Goal: Information Seeking & Learning: Learn about a topic

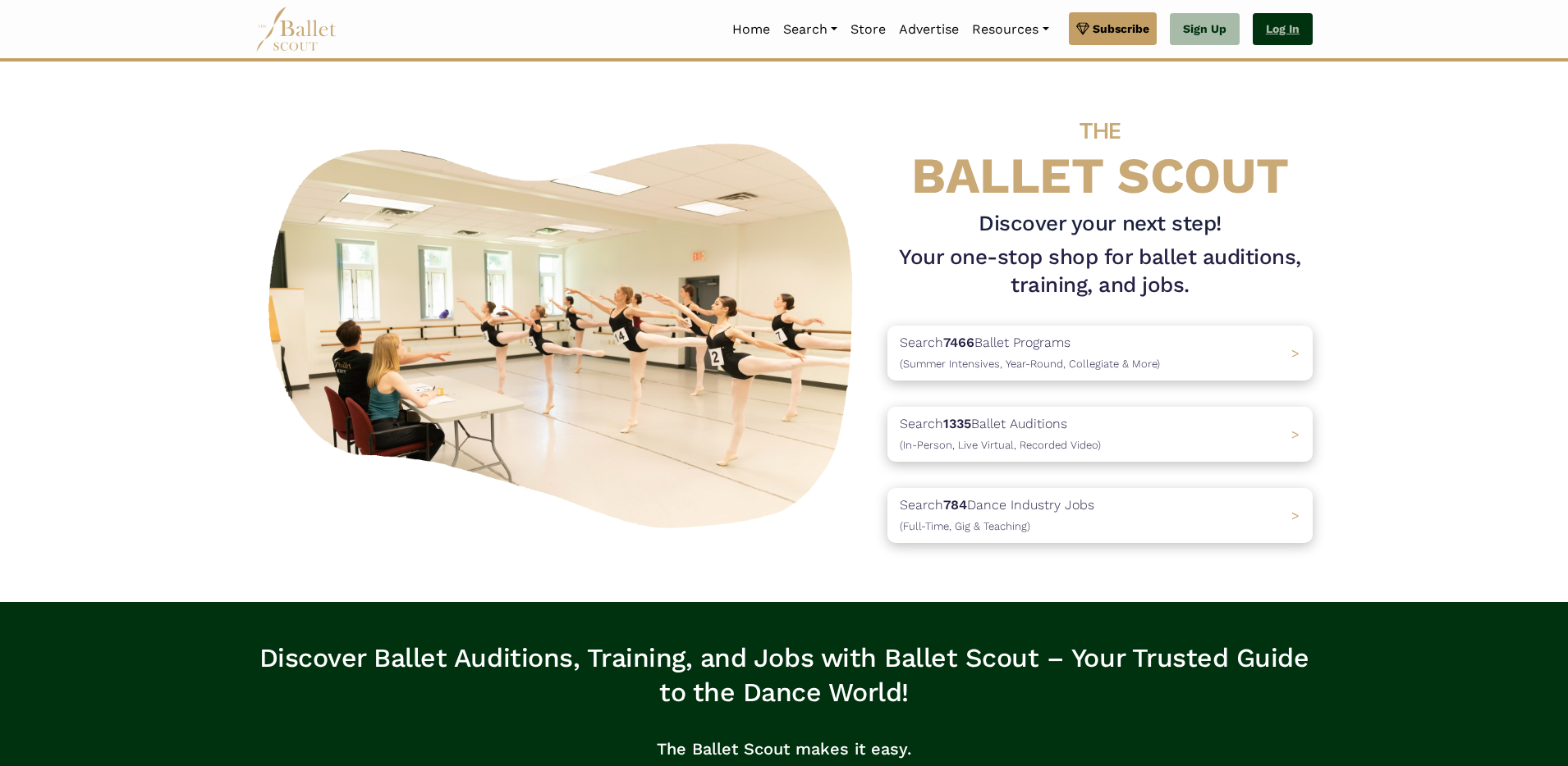
click at [1286, 31] on link "Log In" at bounding box center [1283, 30] width 60 height 33
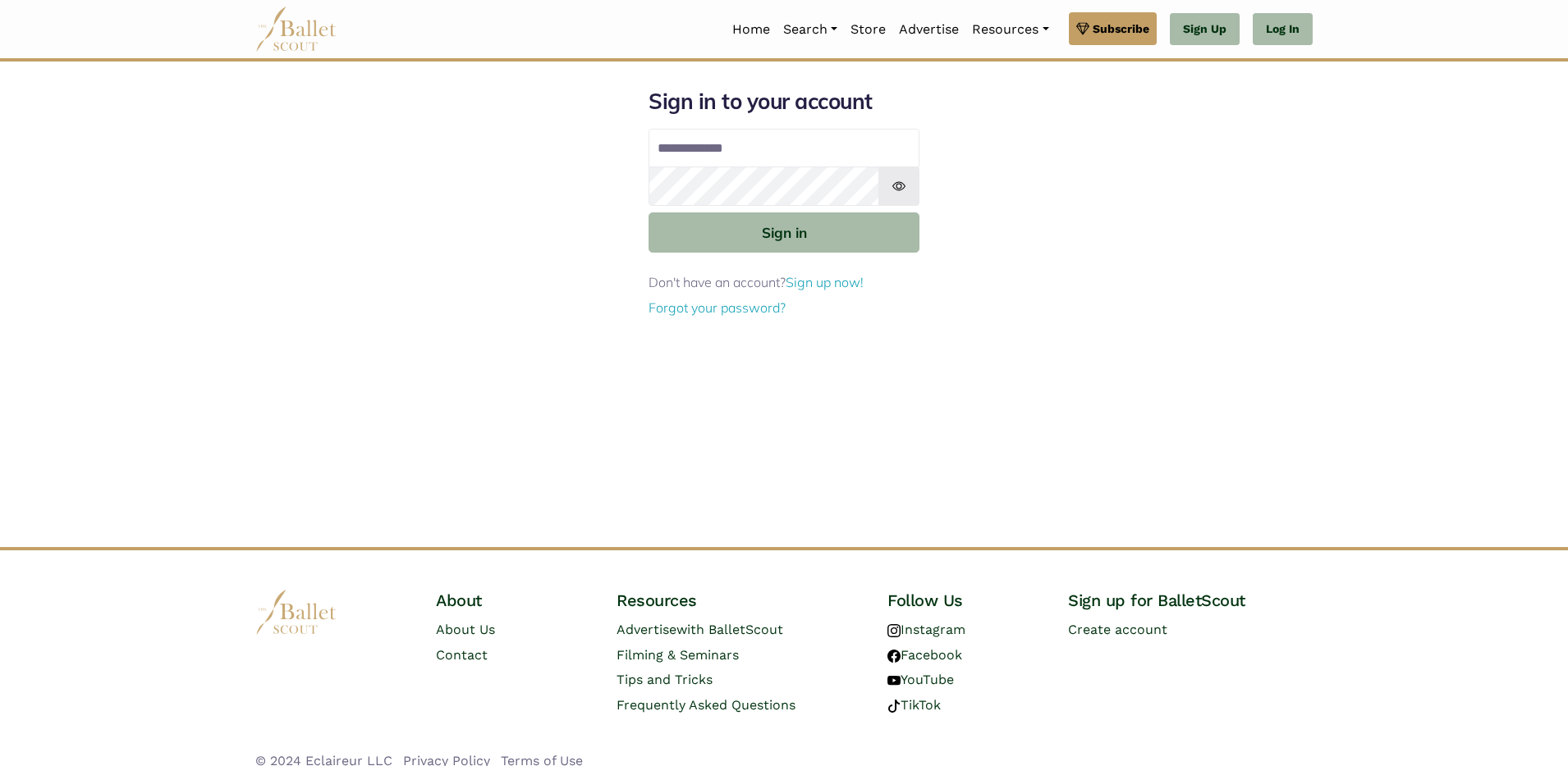
click at [746, 150] on input "Email address" at bounding box center [784, 148] width 271 height 40
type input "**********"
click at [649, 212] on button "Sign in" at bounding box center [784, 232] width 271 height 40
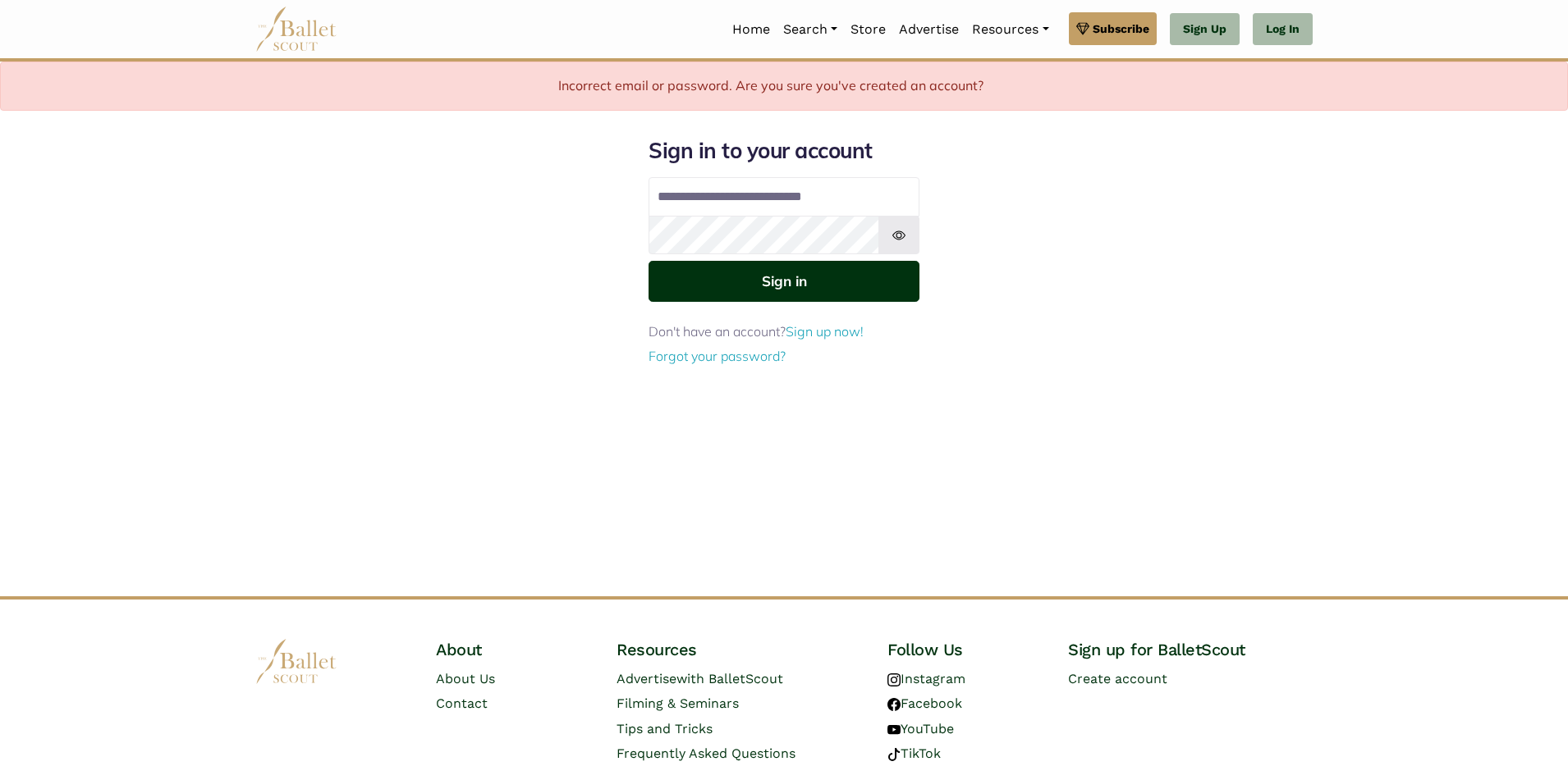
click at [776, 278] on button "Sign in" at bounding box center [784, 281] width 271 height 40
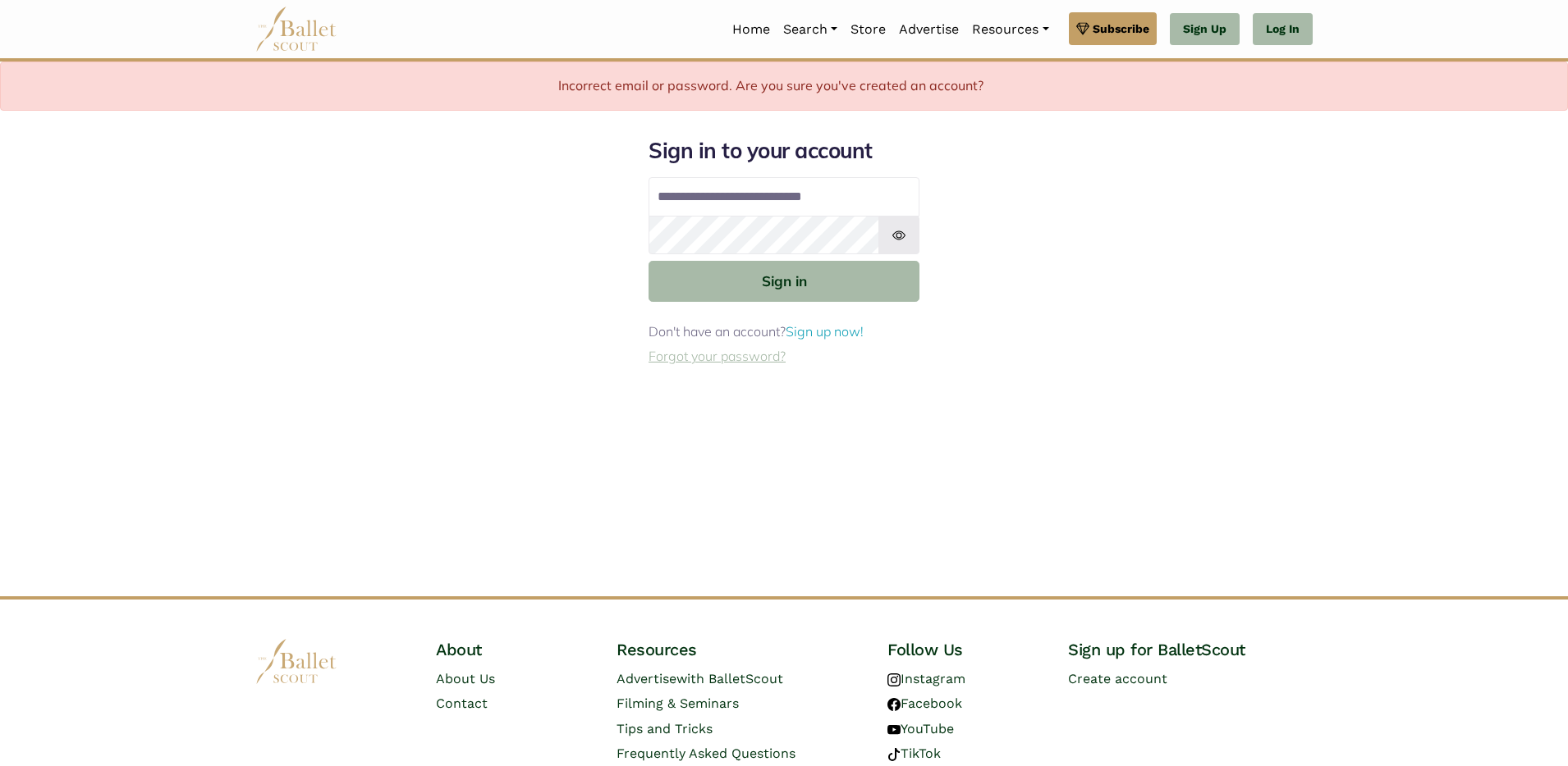
click at [766, 355] on link "Forgot your password?" at bounding box center [717, 356] width 137 height 16
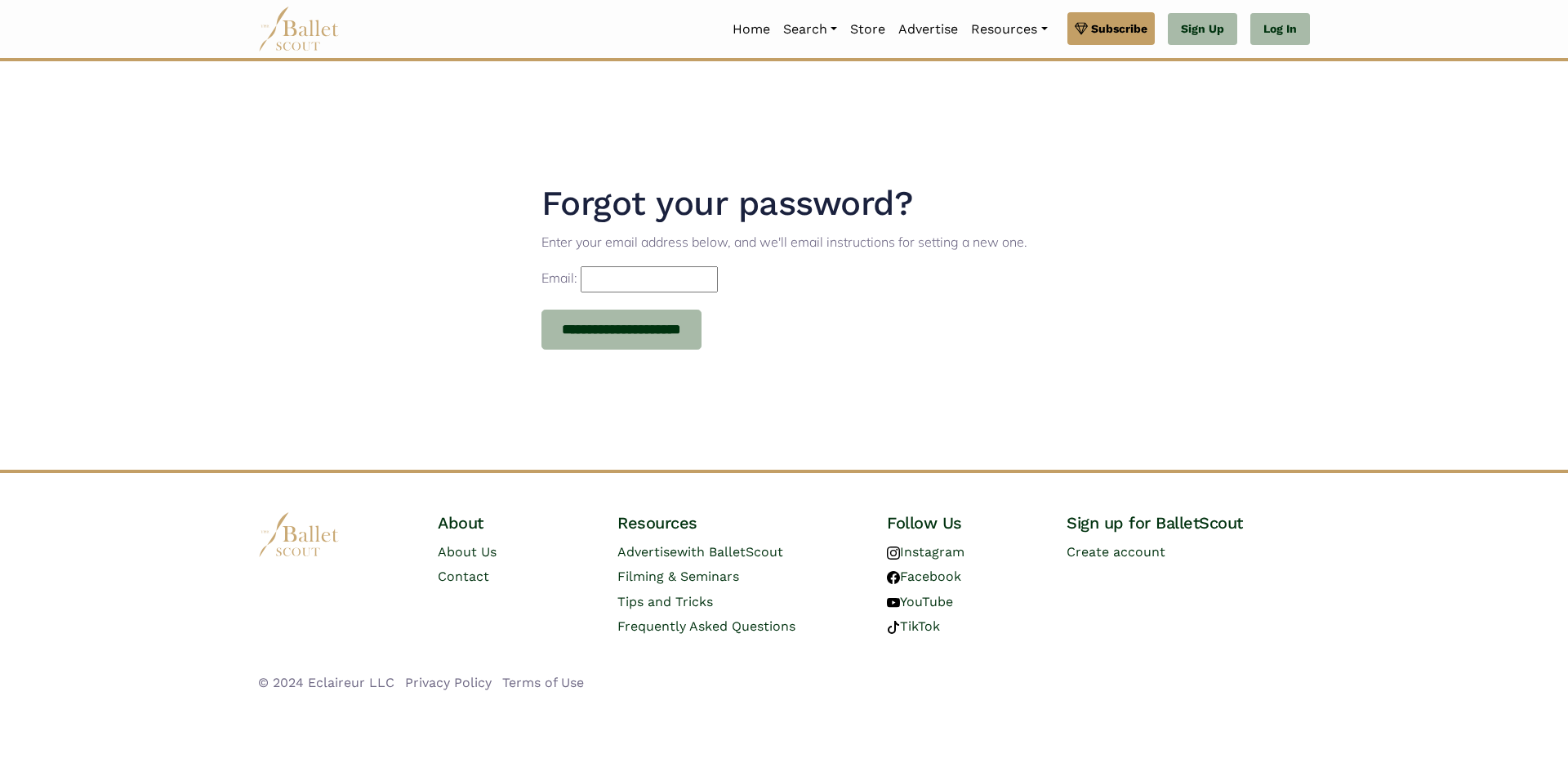
click at [706, 276] on input "Email:" at bounding box center [649, 279] width 137 height 26
type input "**********"
click at [681, 330] on input "**********" at bounding box center [622, 330] width 161 height 41
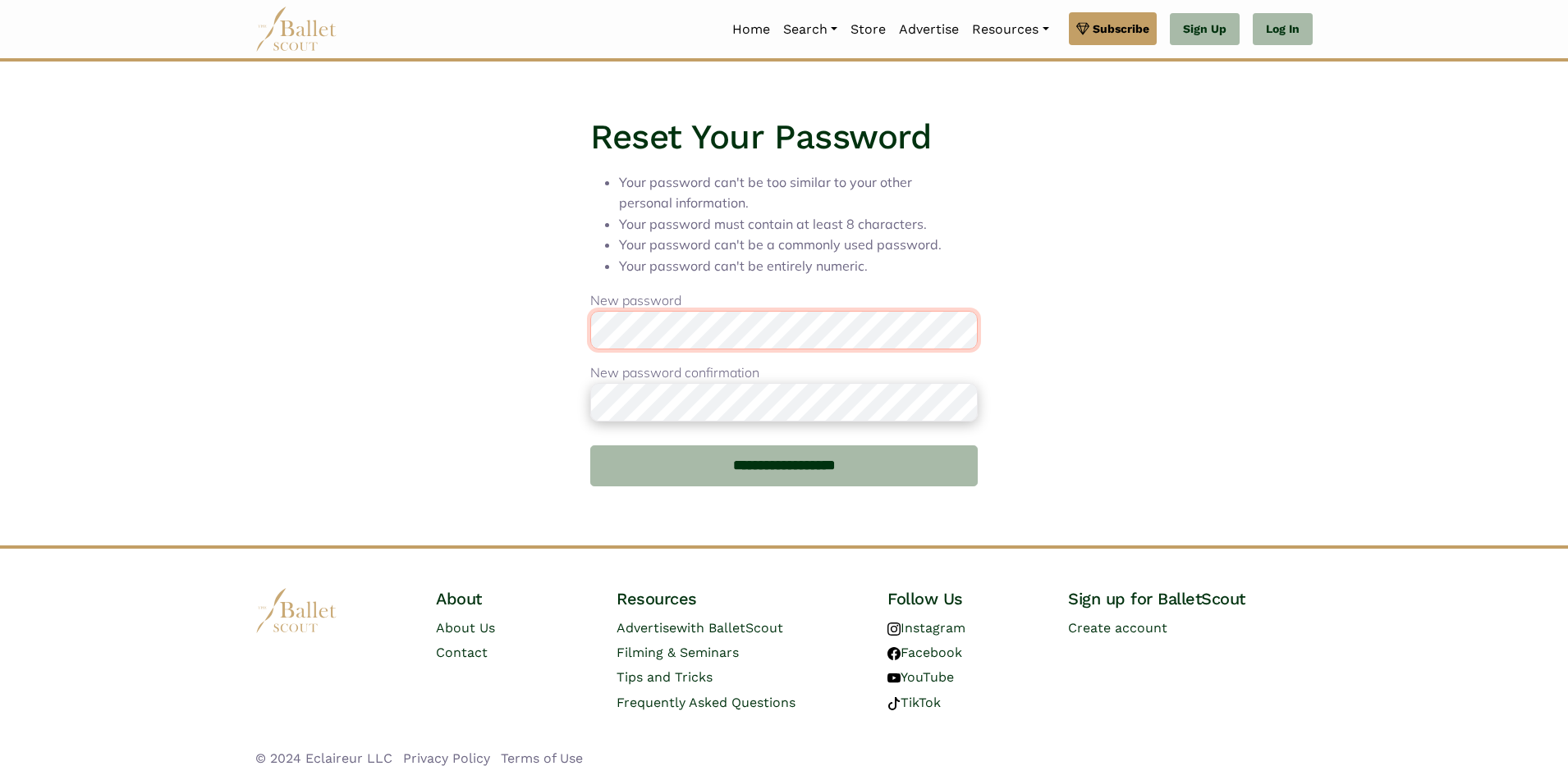
scroll to position [13, 0]
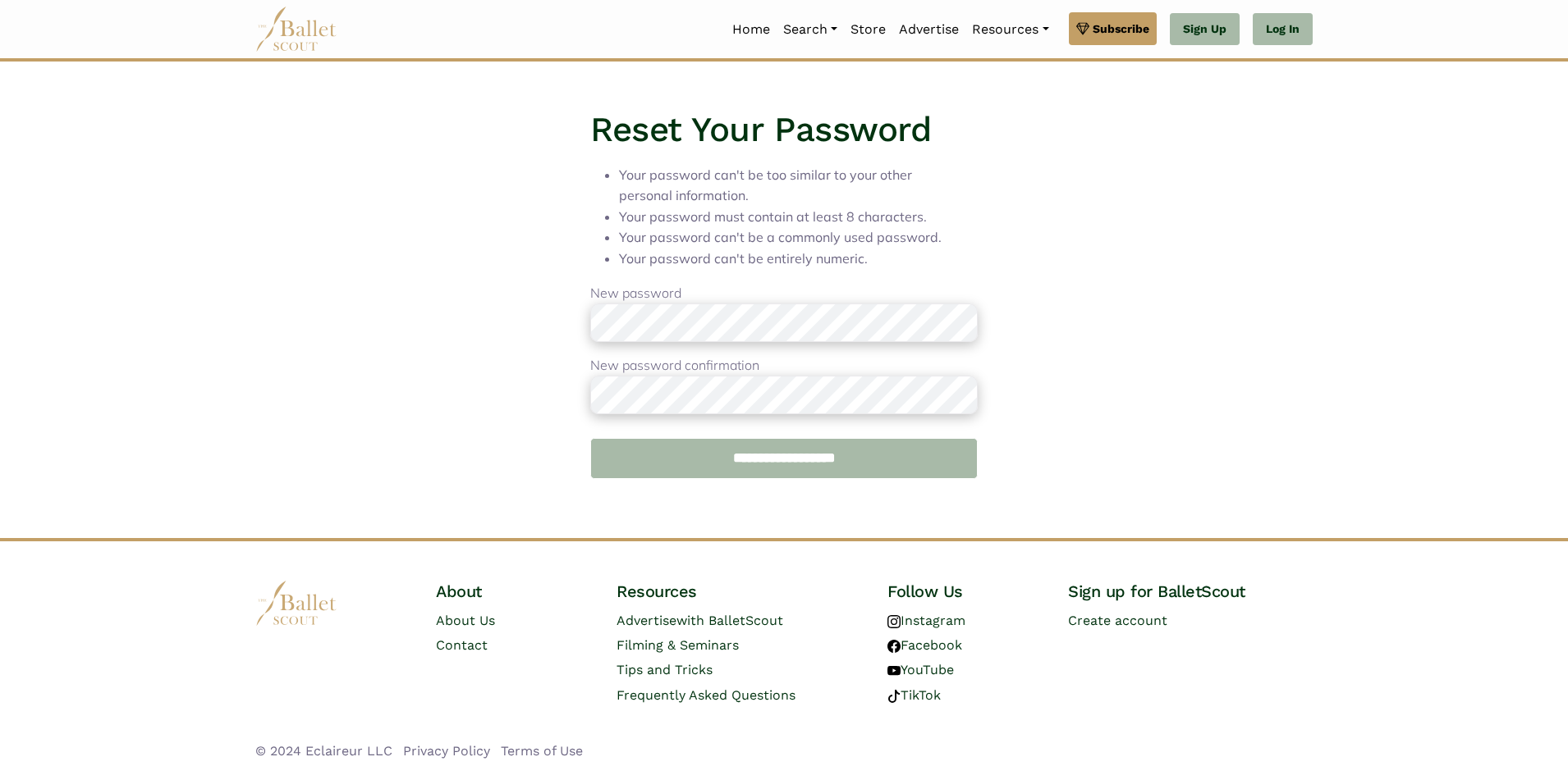
click at [785, 463] on input "**********" at bounding box center [784, 459] width 387 height 41
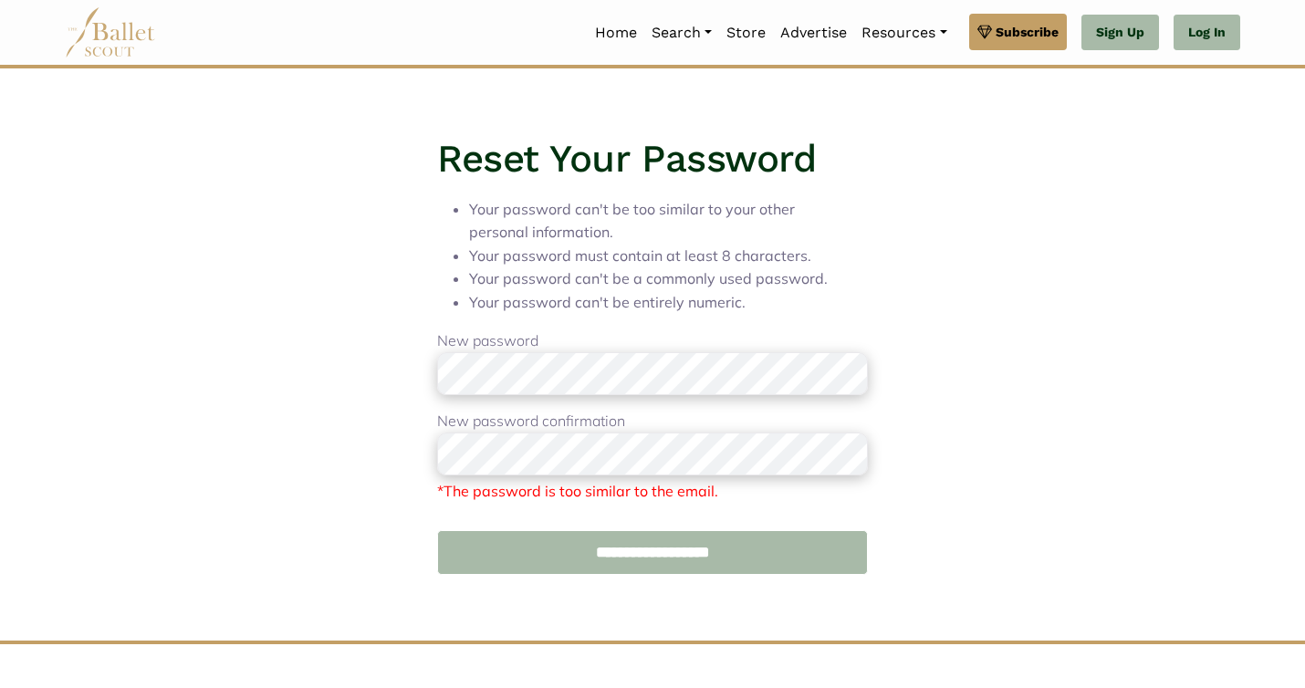
click at [637, 561] on input "**********" at bounding box center [652, 553] width 430 height 46
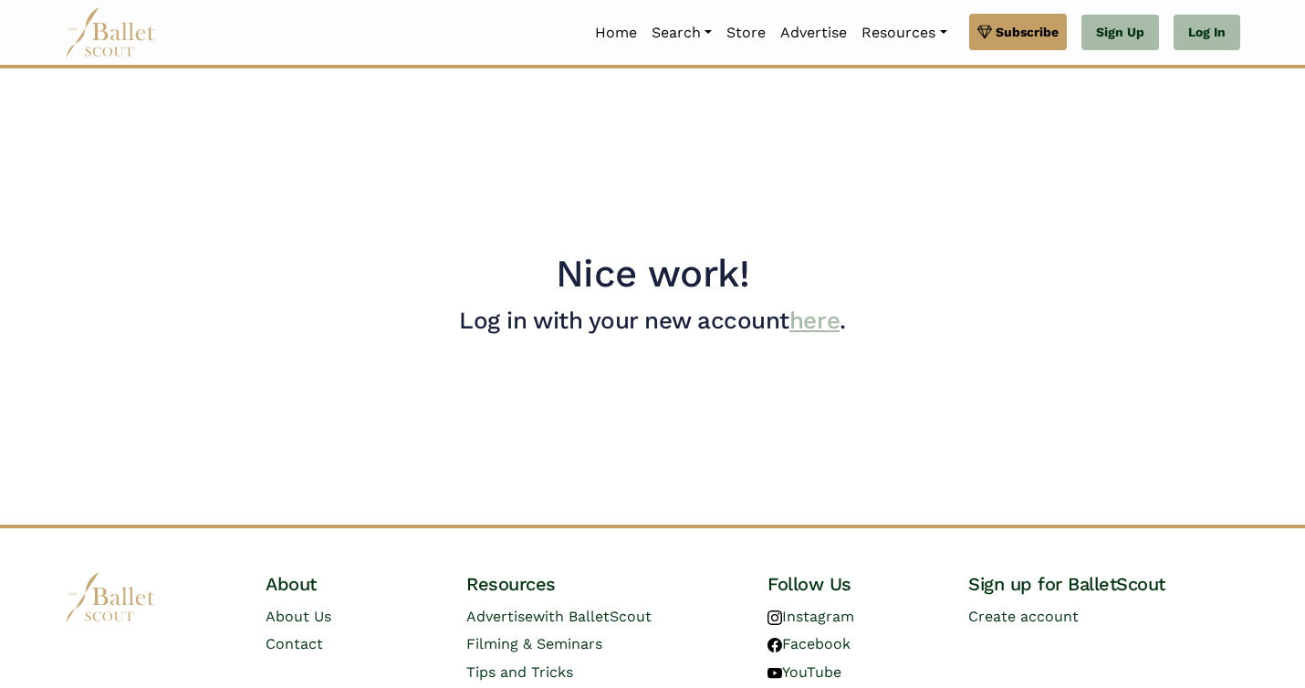
scroll to position [3, 0]
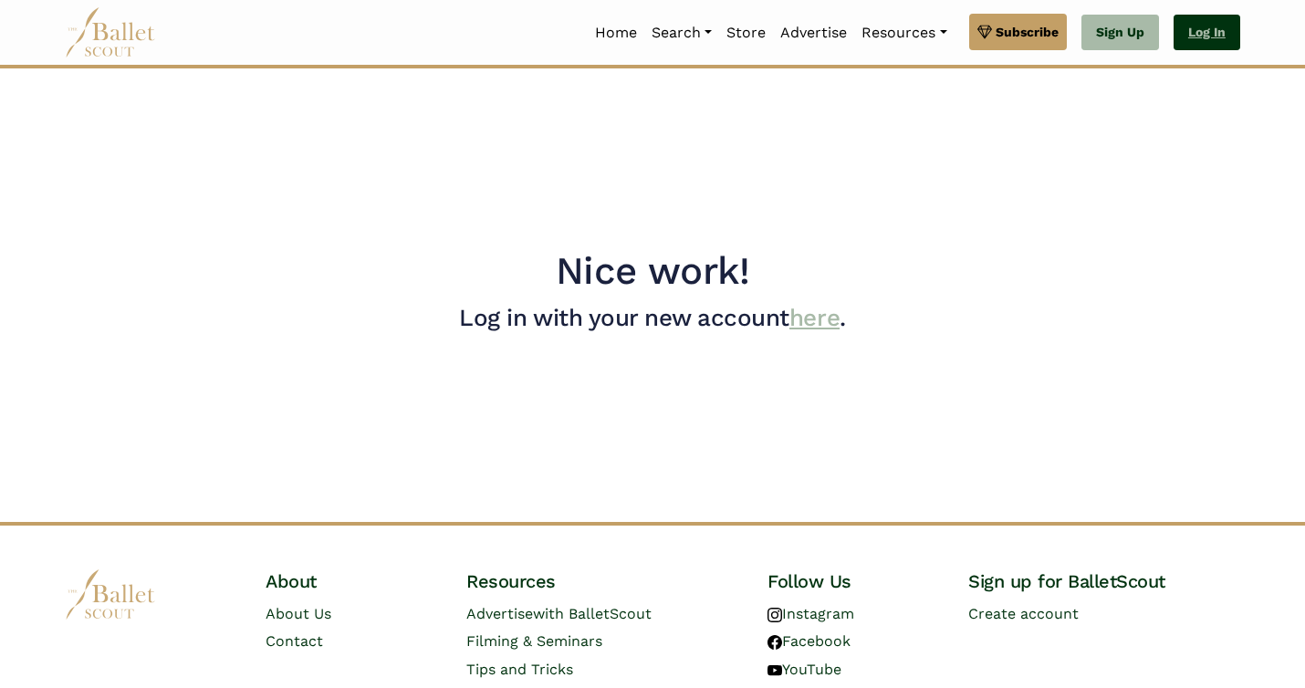
click at [1189, 37] on link "Log In" at bounding box center [1207, 33] width 67 height 37
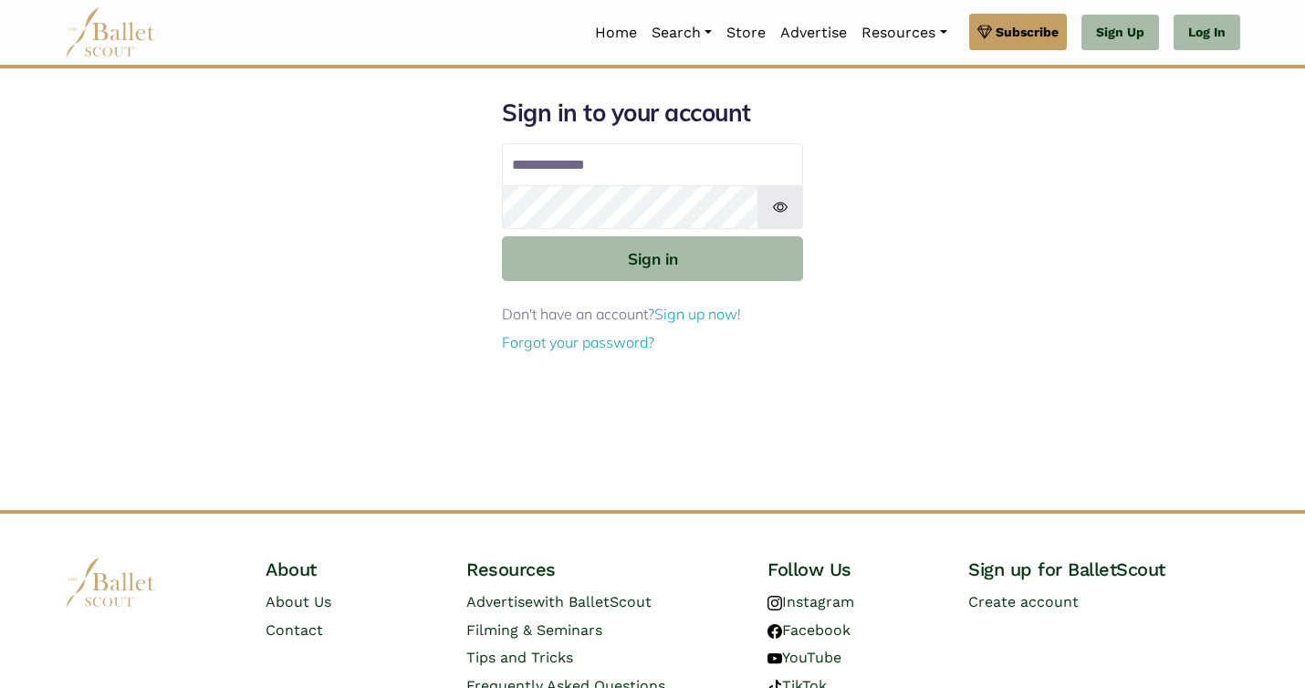
click at [533, 156] on input "Email address" at bounding box center [652, 165] width 301 height 44
type input "*"
type input "**********"
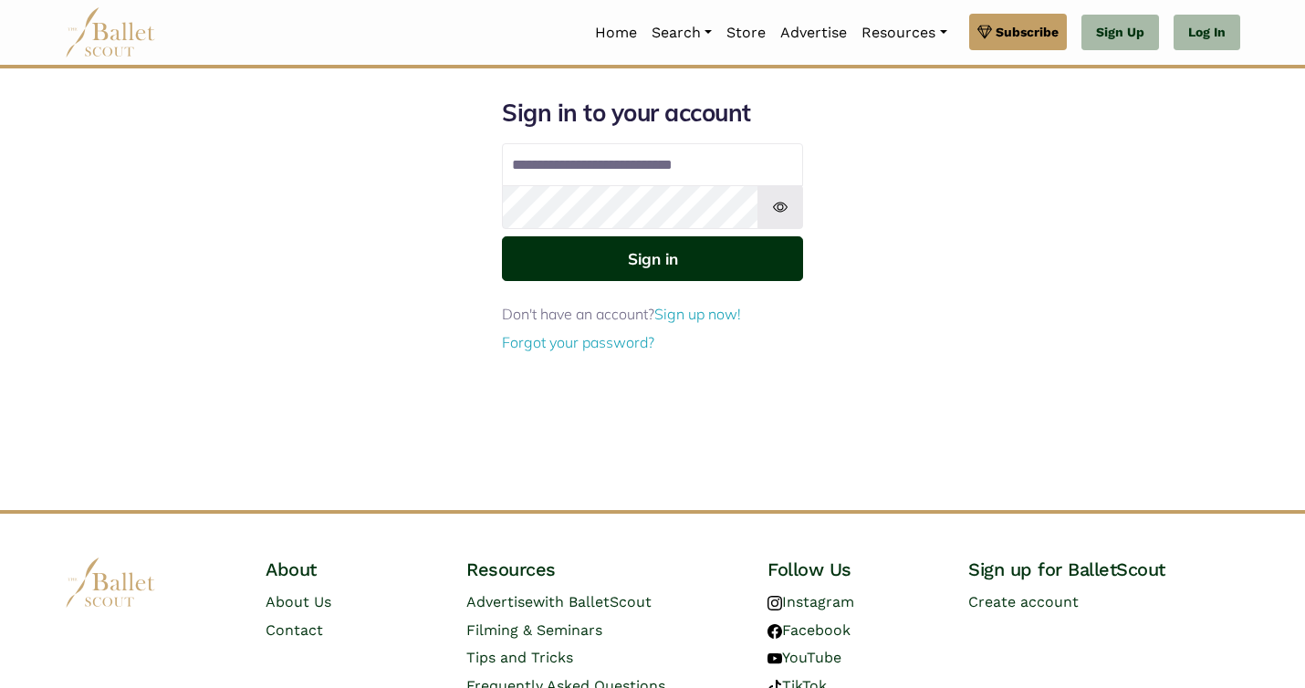
click at [547, 264] on button "Sign in" at bounding box center [652, 258] width 301 height 45
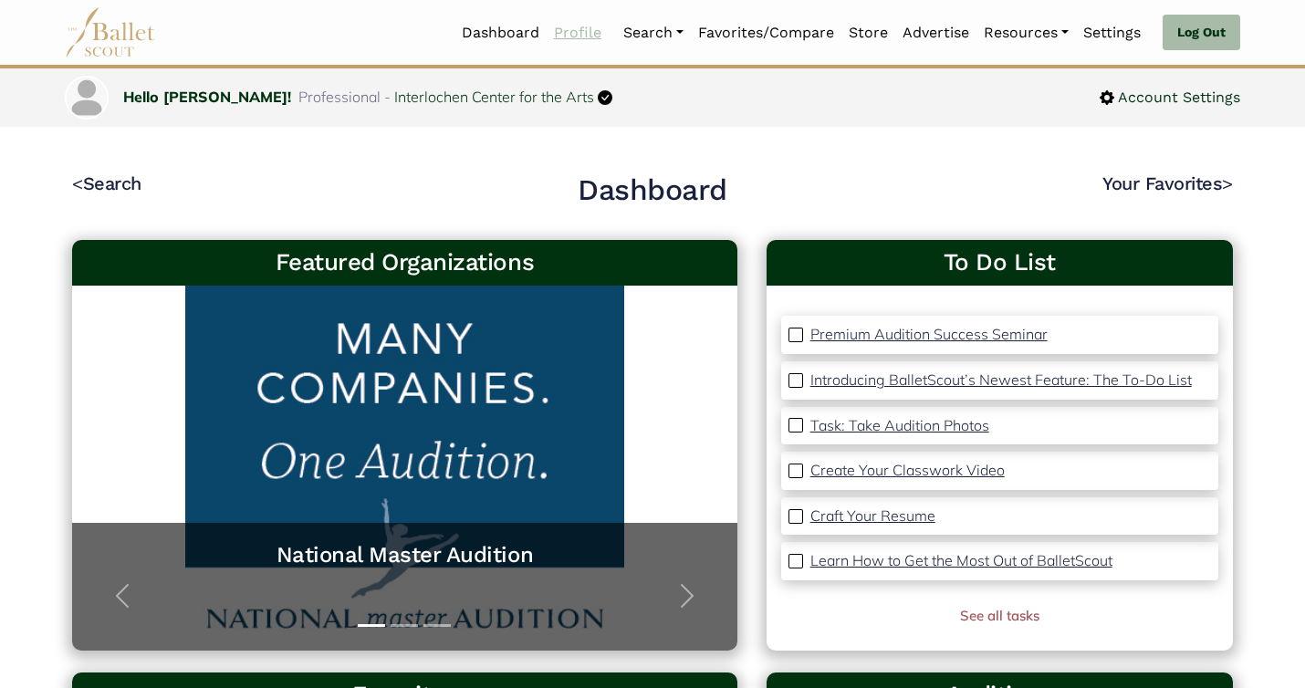
click at [551, 35] on link "Profile" at bounding box center [578, 33] width 62 height 38
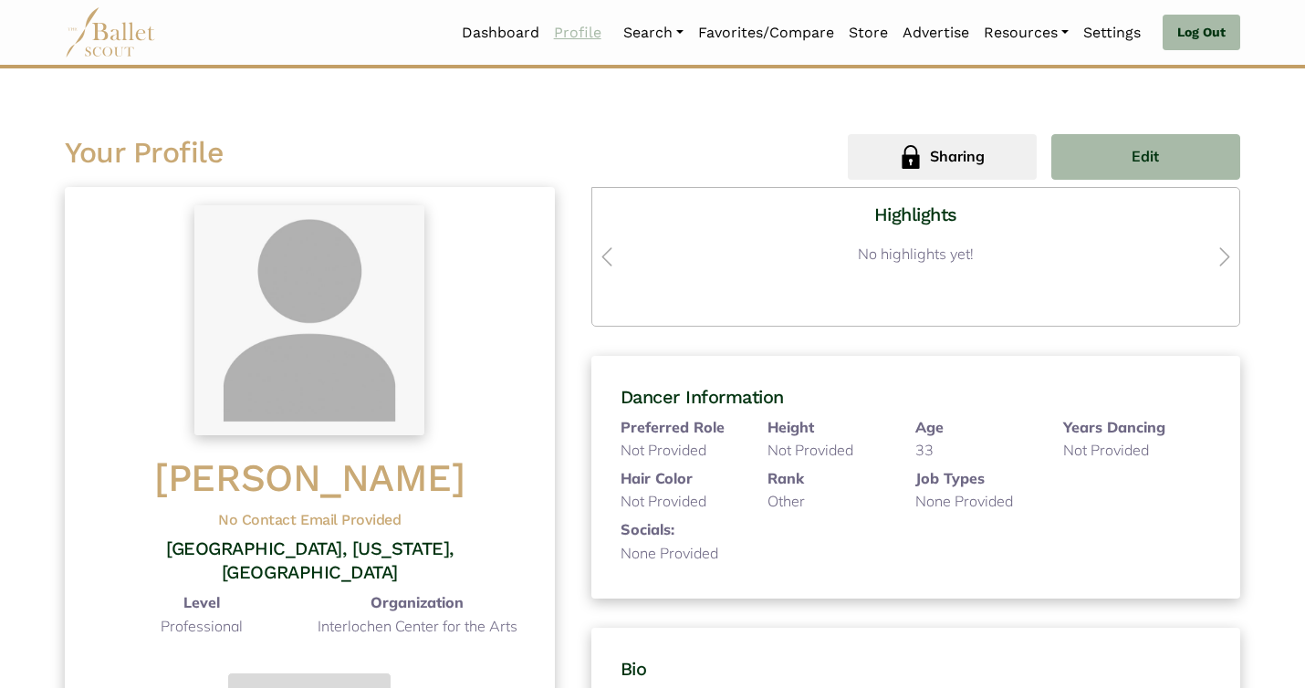
scroll to position [7, 0]
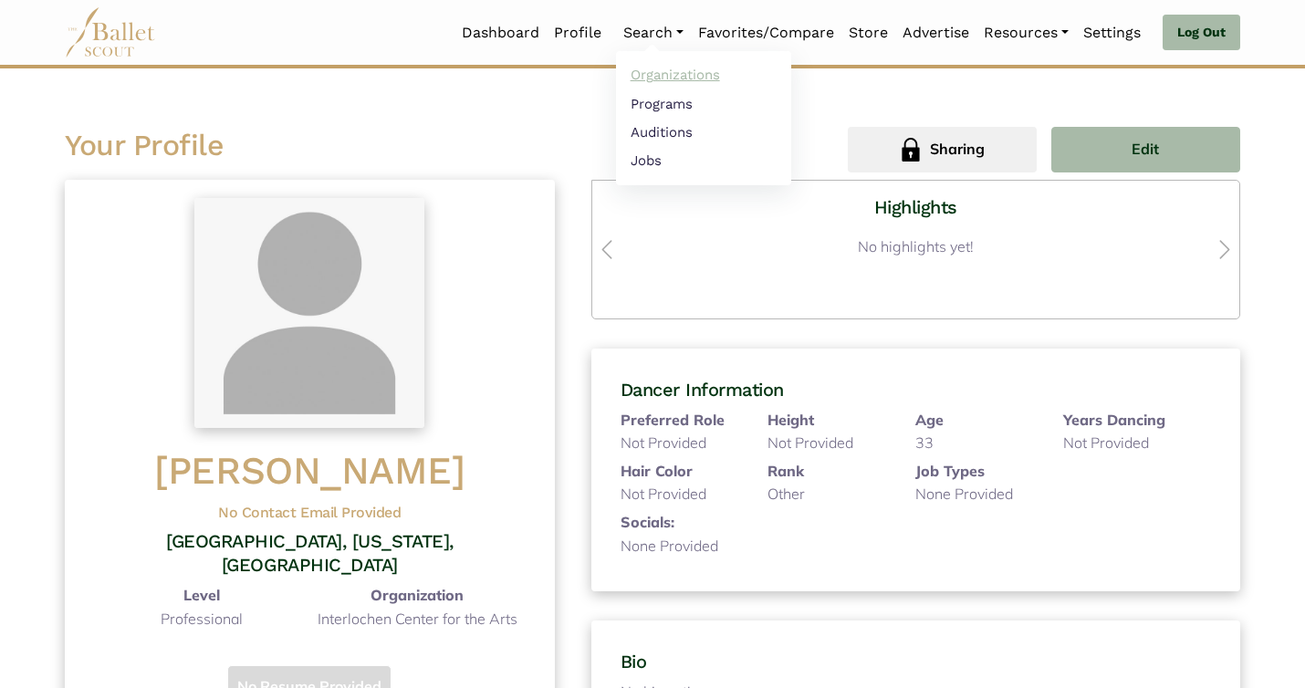
click at [640, 67] on link "Organizations" at bounding box center [703, 75] width 175 height 28
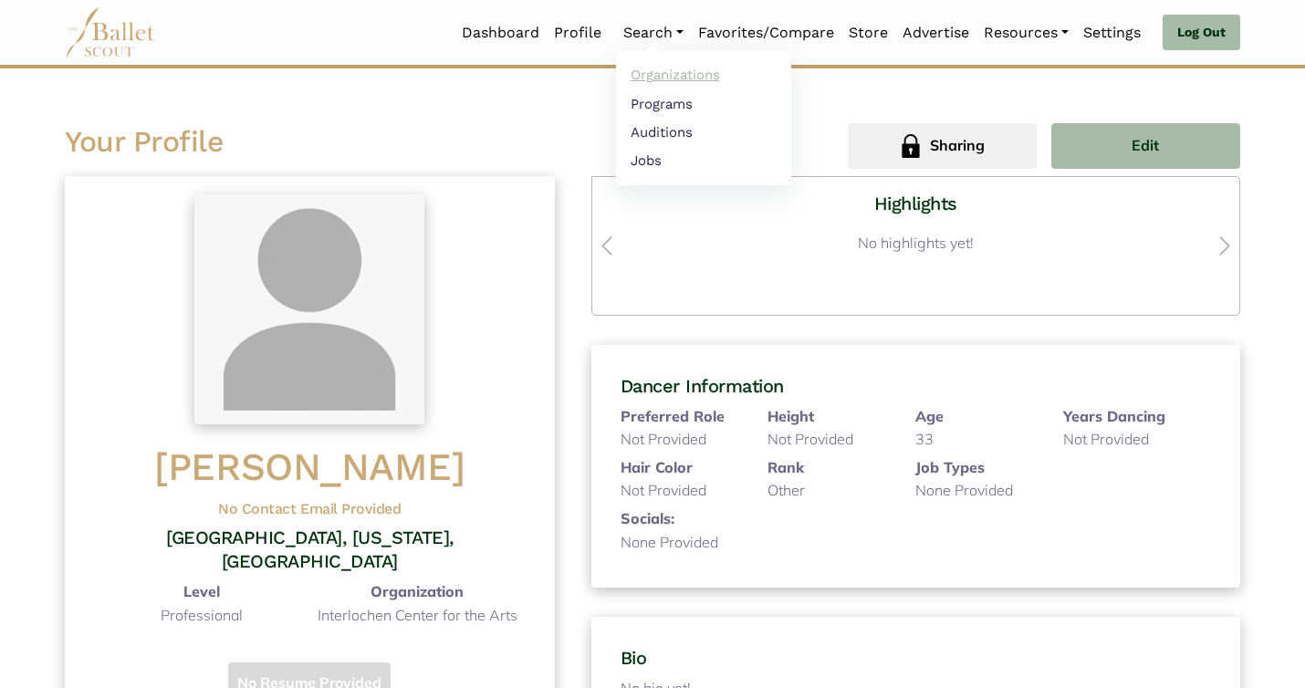
scroll to position [12, 0]
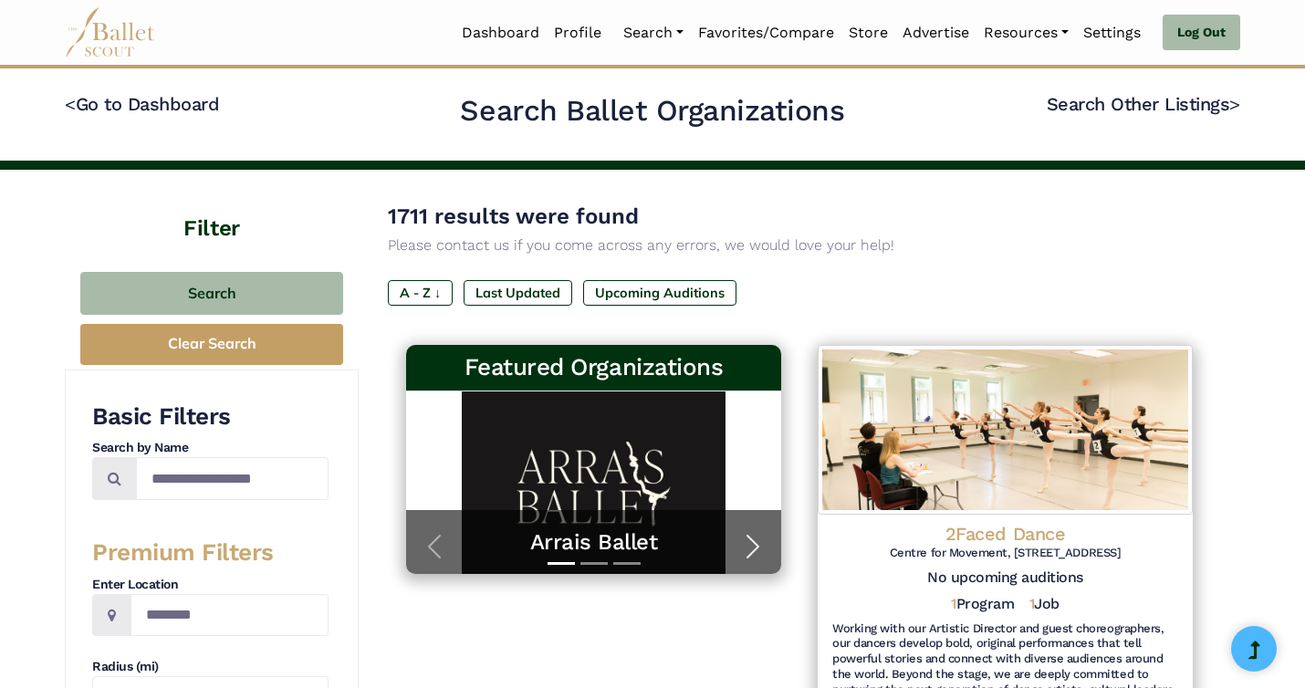
click at [746, 534] on span "button" at bounding box center [752, 546] width 29 height 29
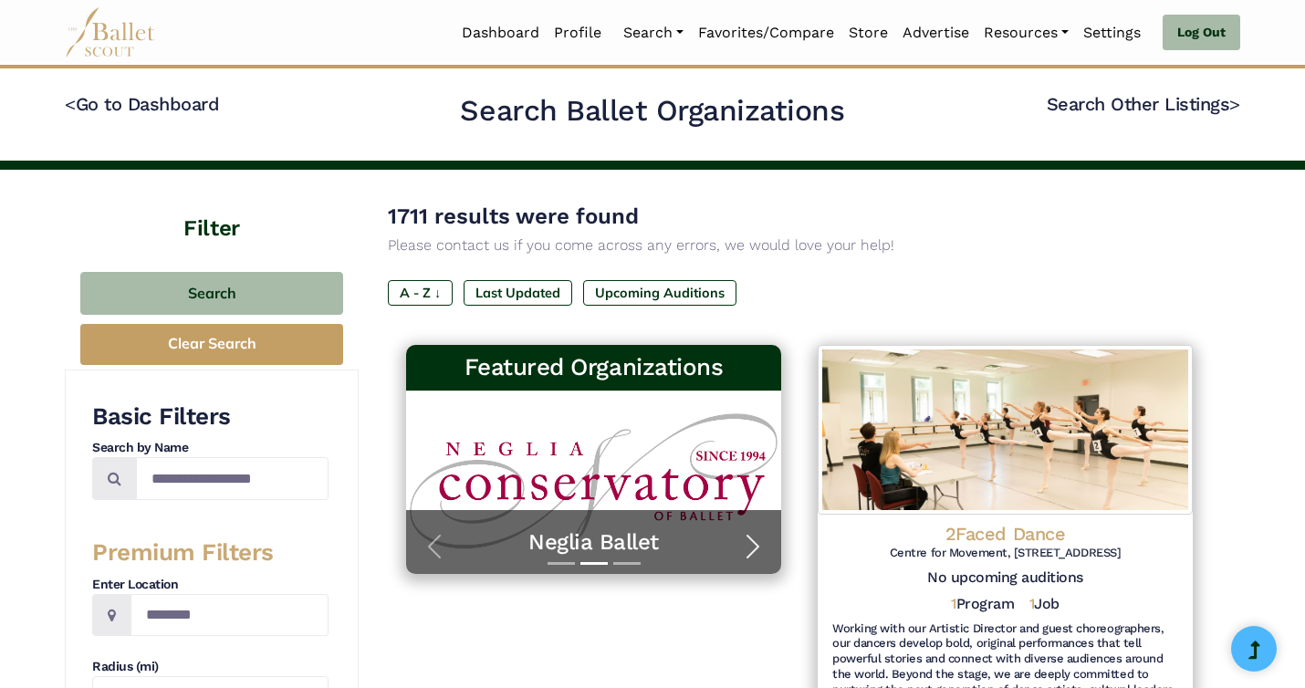
click at [745, 533] on span "button" at bounding box center [752, 546] width 29 height 29
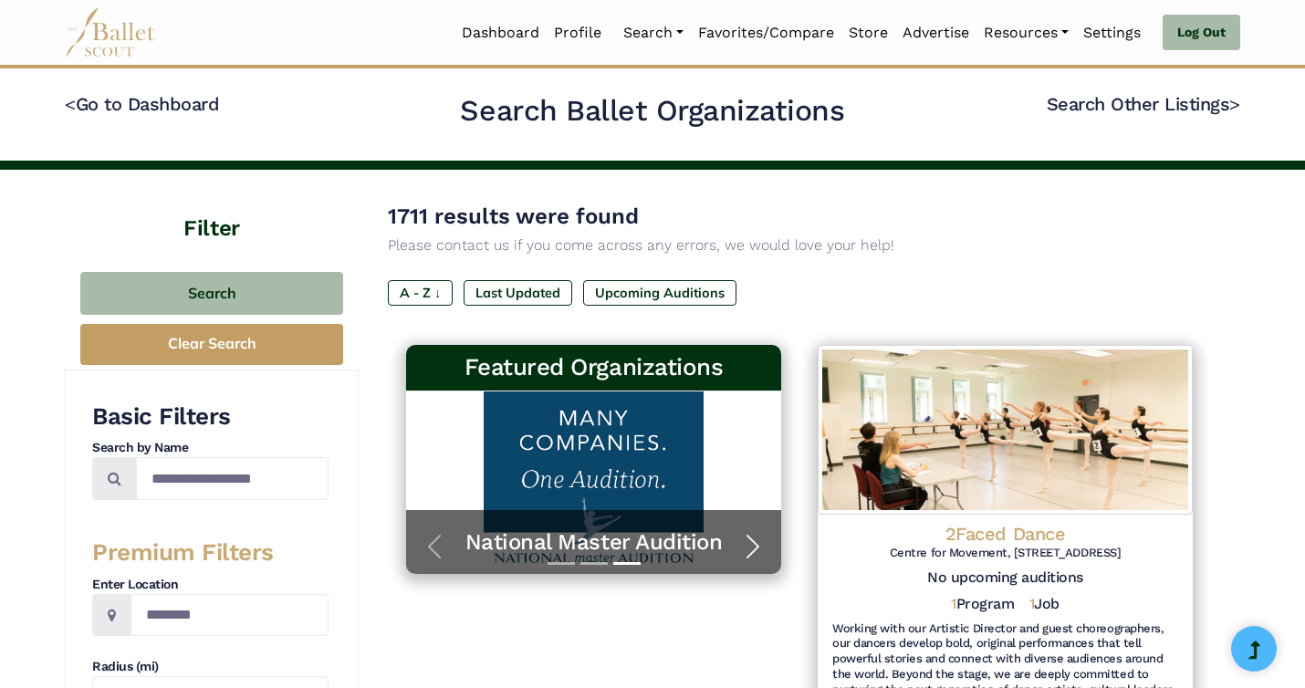
click at [746, 534] on span "button" at bounding box center [752, 546] width 29 height 29
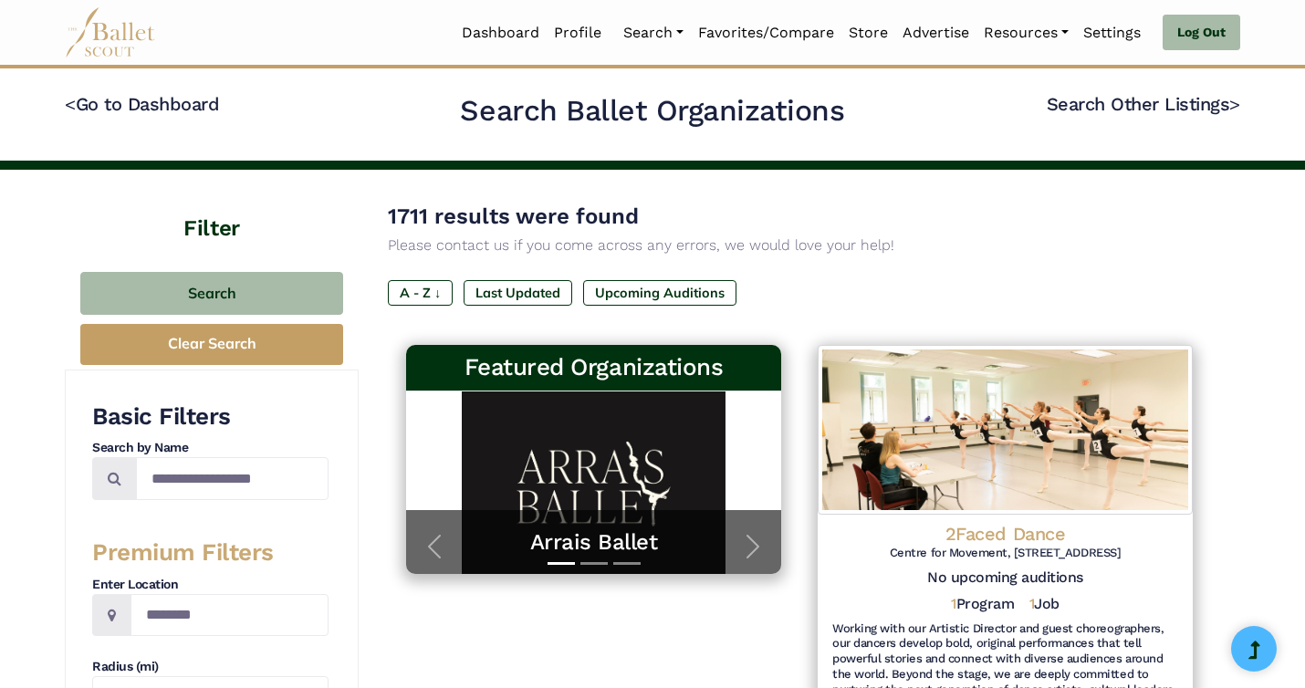
click at [434, 555] on div at bounding box center [593, 563] width 375 height 21
click at [434, 550] on span "button" at bounding box center [434, 546] width 29 height 29
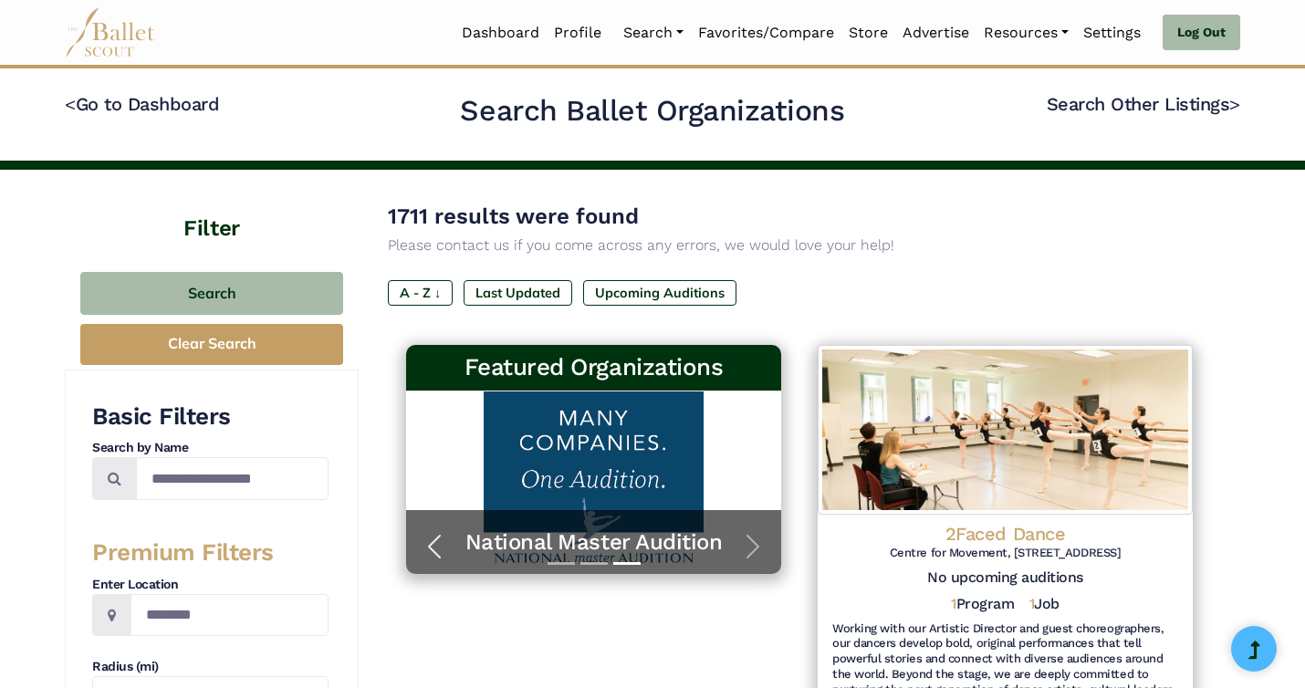
click at [434, 549] on span "button" at bounding box center [434, 546] width 29 height 29
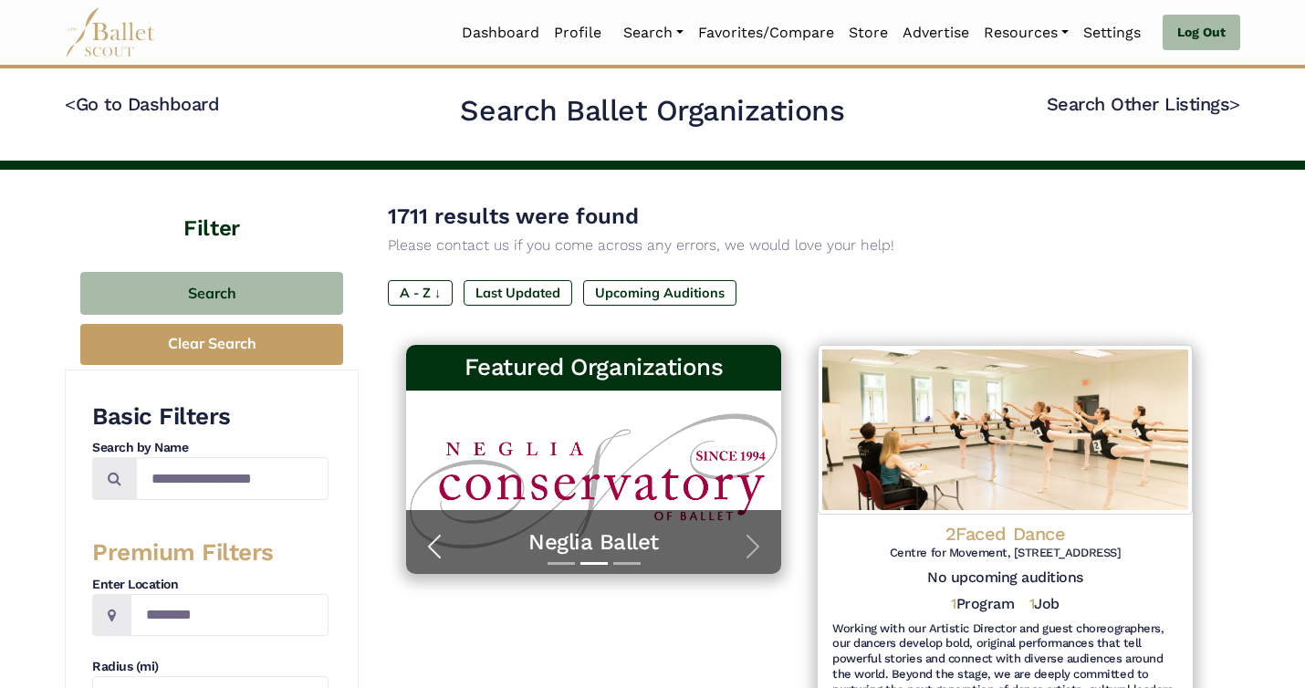
scroll to position [3, 0]
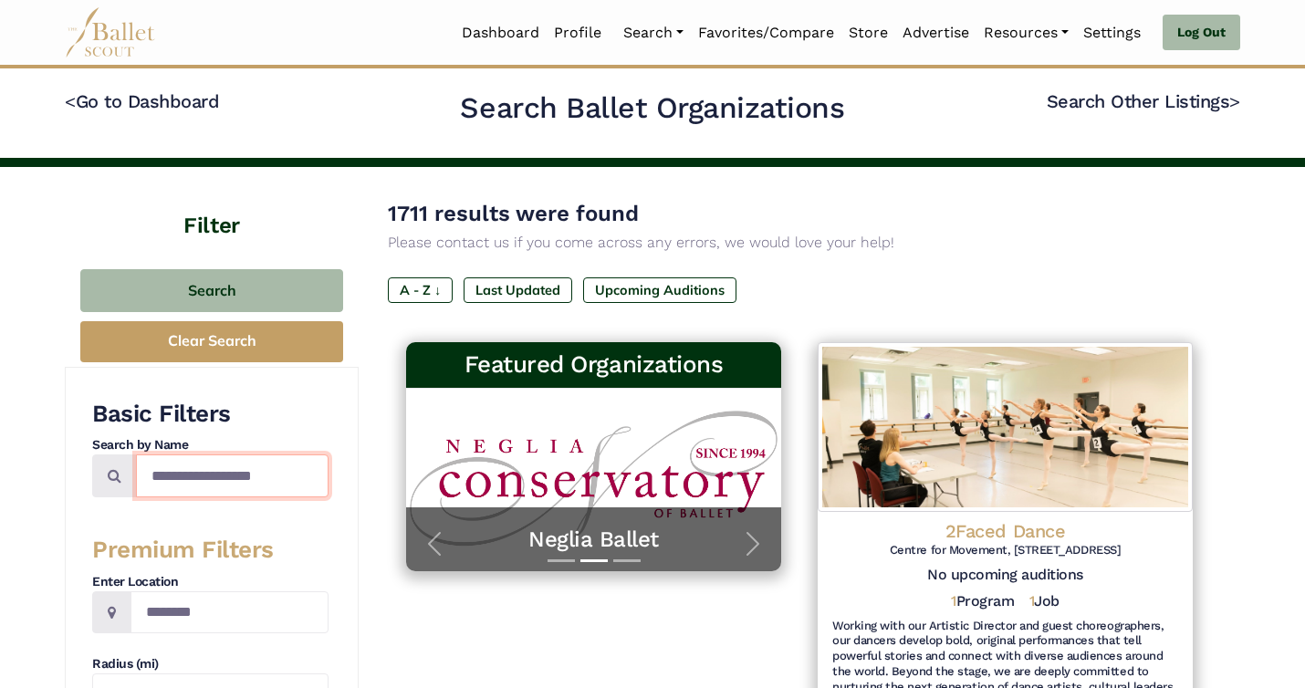
click at [246, 463] on input "Search by names..." at bounding box center [232, 476] width 193 height 43
type input "**********"
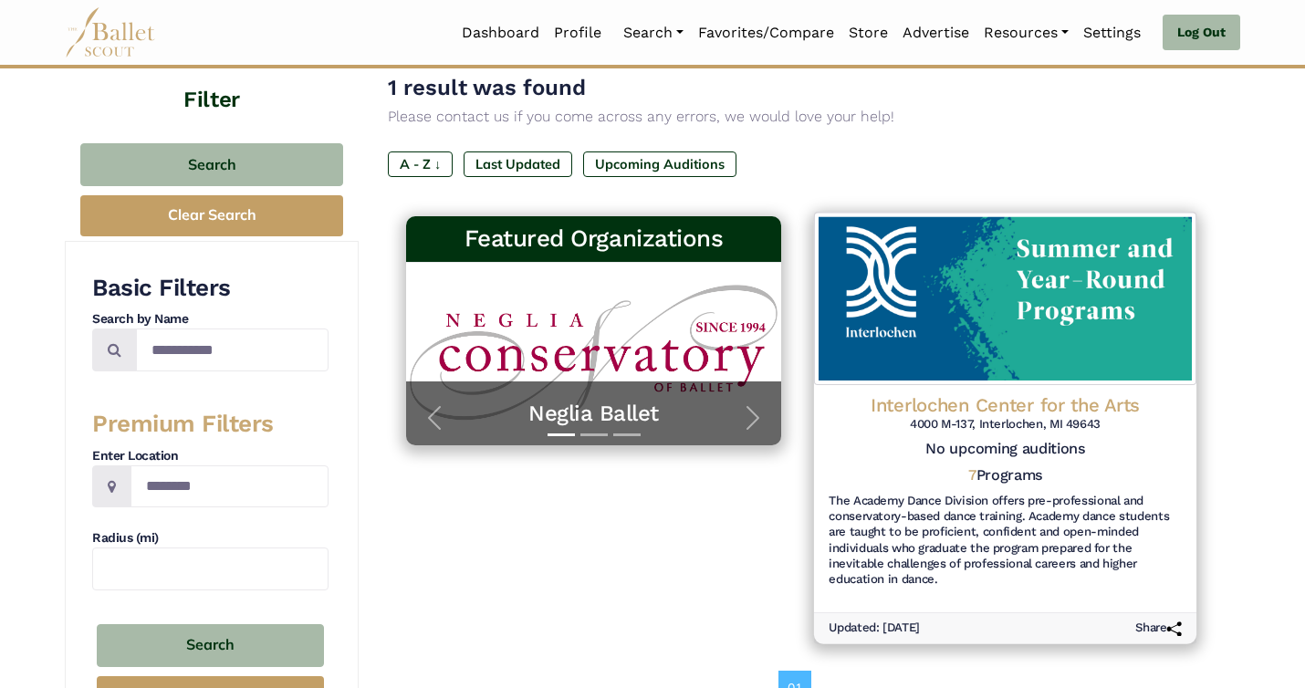
scroll to position [307, 0]
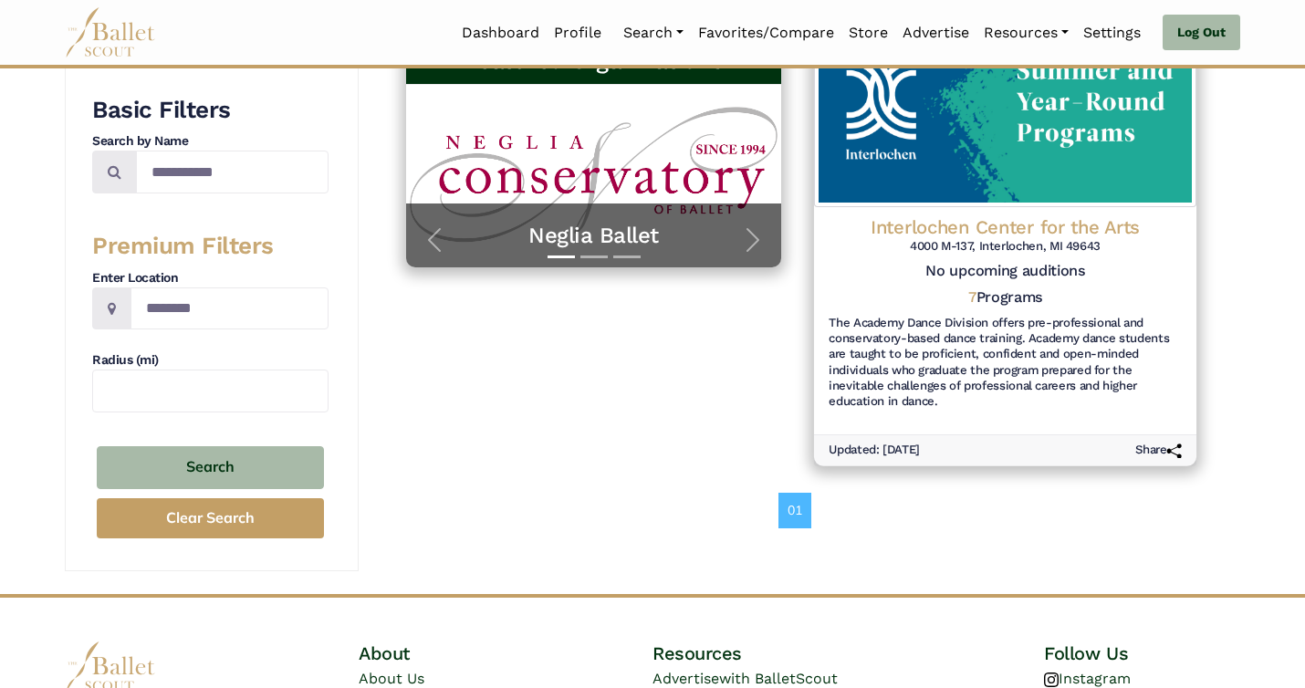
click at [1081, 362] on h6 "The Academy Dance Division offers pre-professional and conservatory-based dance…" at bounding box center [1005, 363] width 353 height 94
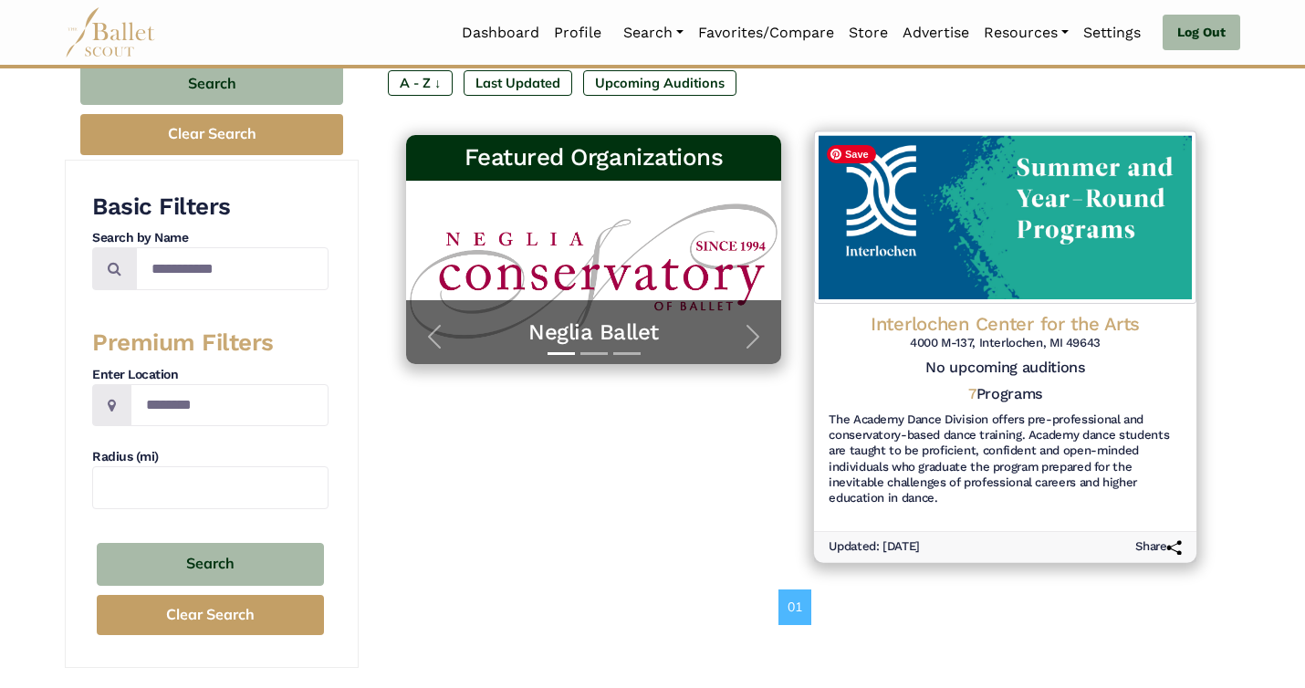
scroll to position [175, 0]
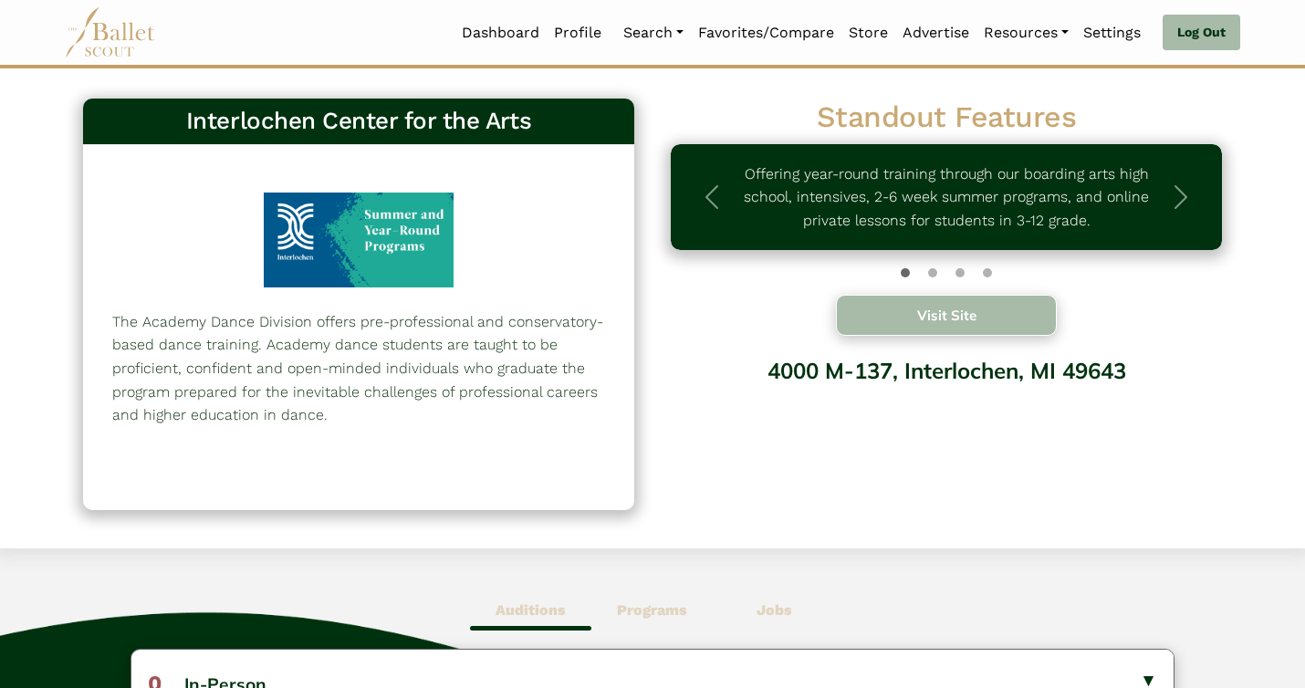
click at [962, 329] on button "Visit Site" at bounding box center [946, 315] width 221 height 41
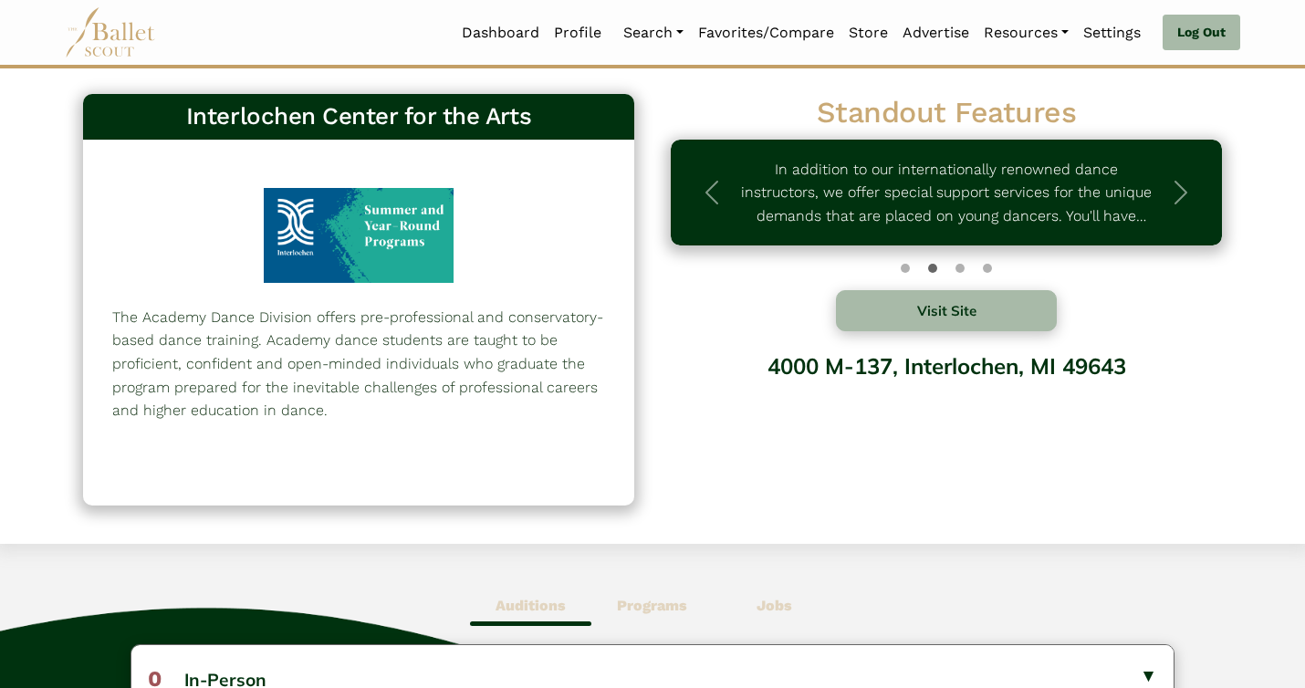
scroll to position [6, 0]
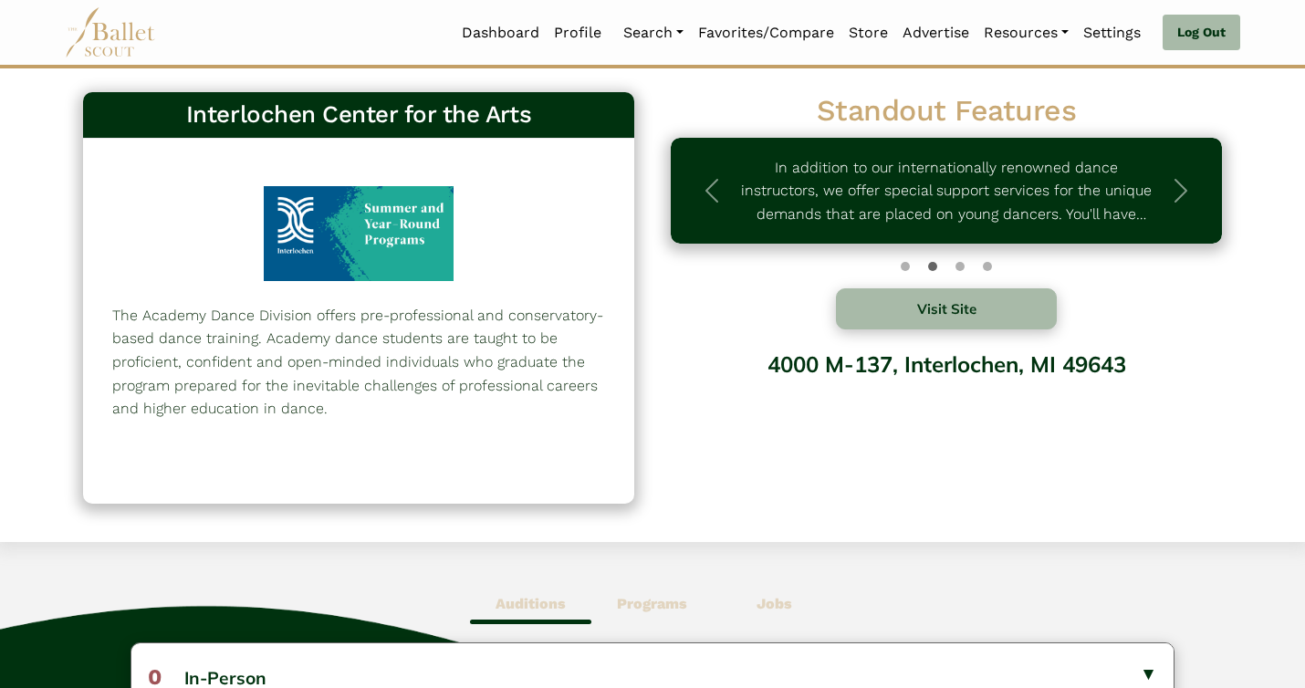
click at [742, 531] on div "Interlochen Center for the Arts 169 The Academy Dance Division offers pre-profe…" at bounding box center [653, 308] width 1176 height 450
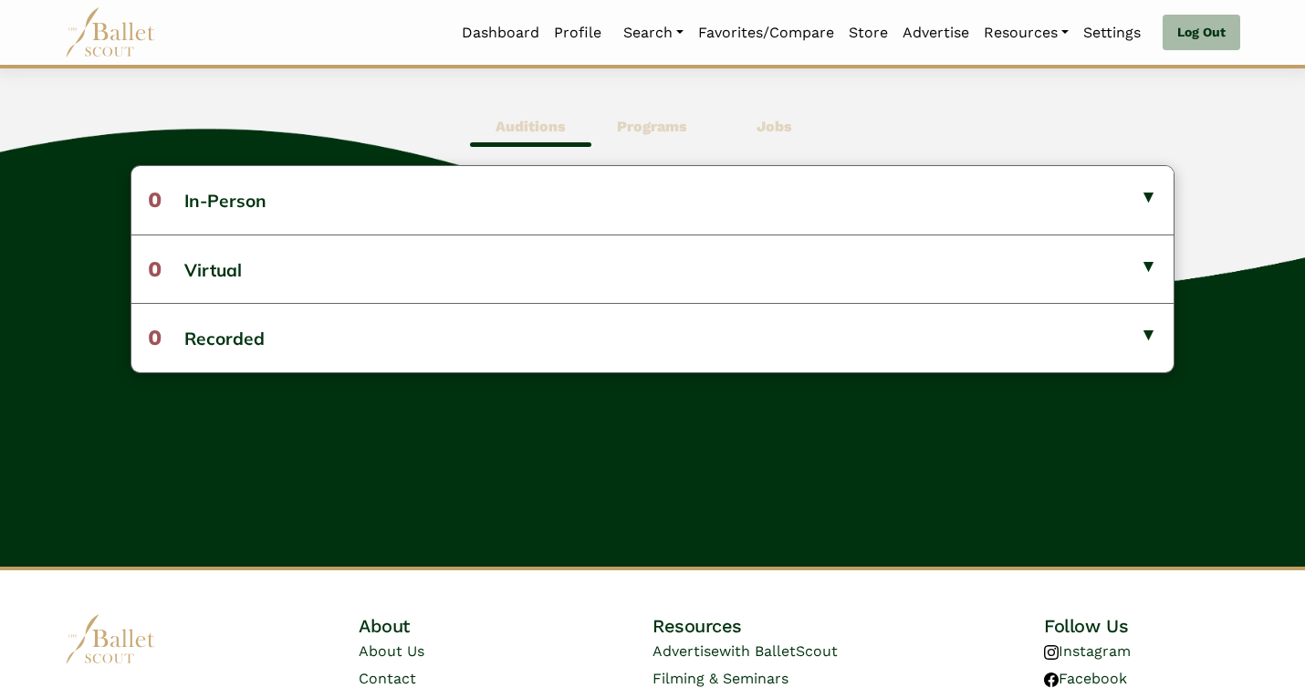
scroll to position [0, 0]
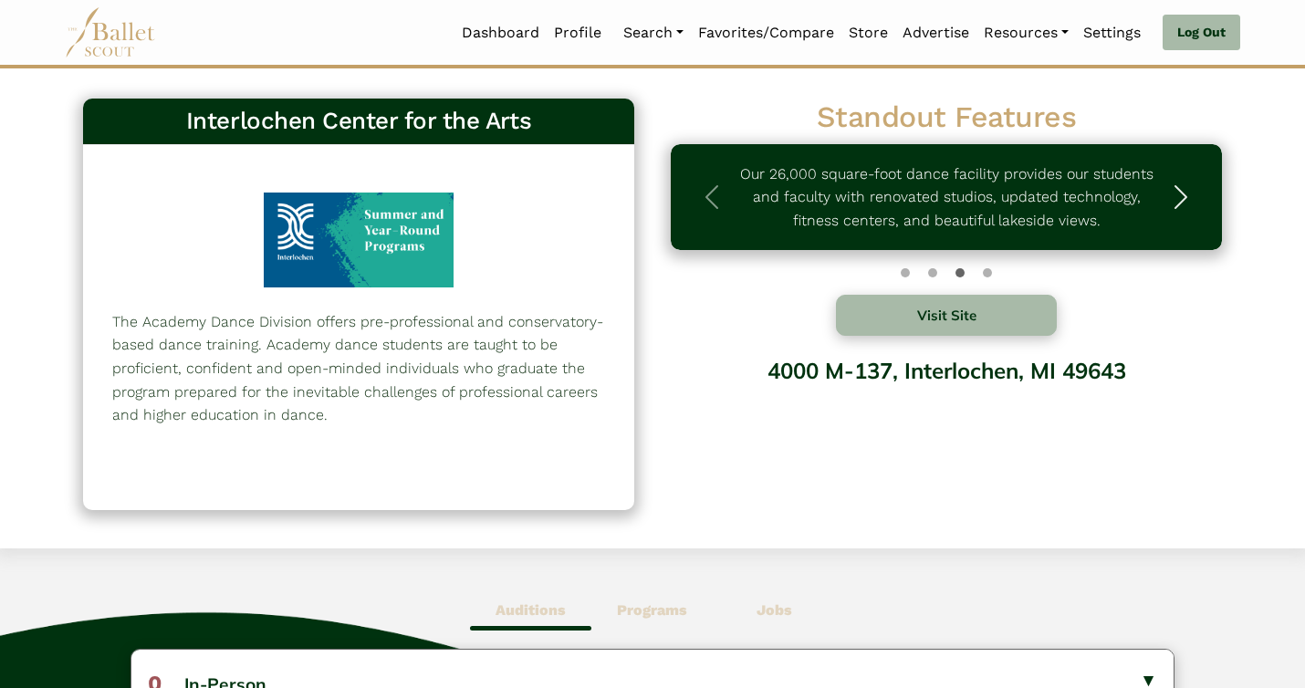
click at [1178, 198] on span "button" at bounding box center [1180, 197] width 29 height 29
click at [1179, 198] on span "button" at bounding box center [1180, 197] width 29 height 29
click at [994, 307] on button "Visit Site" at bounding box center [946, 315] width 221 height 41
